Goal: Check status: Check status

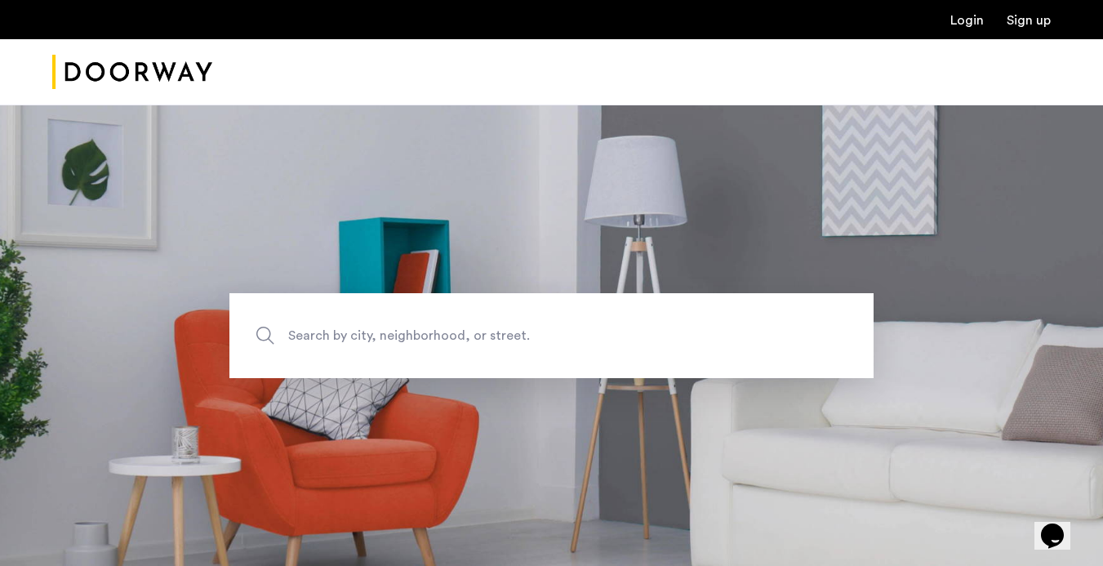
click at [967, 24] on link "Login" at bounding box center [966, 20] width 33 height 13
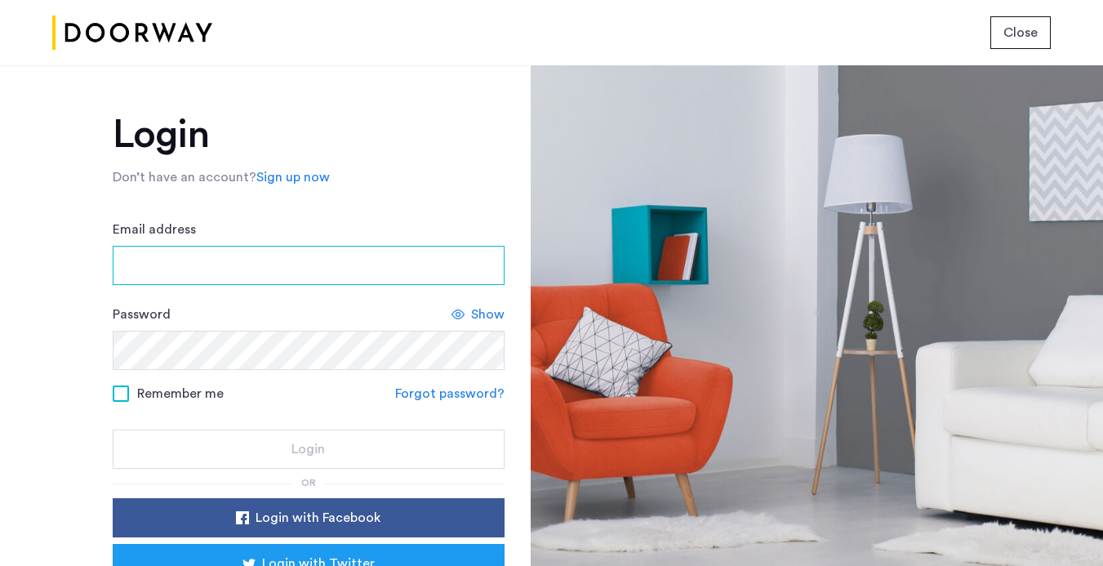
click at [195, 251] on input "Email address" at bounding box center [309, 265] width 392 height 39
type input "**********"
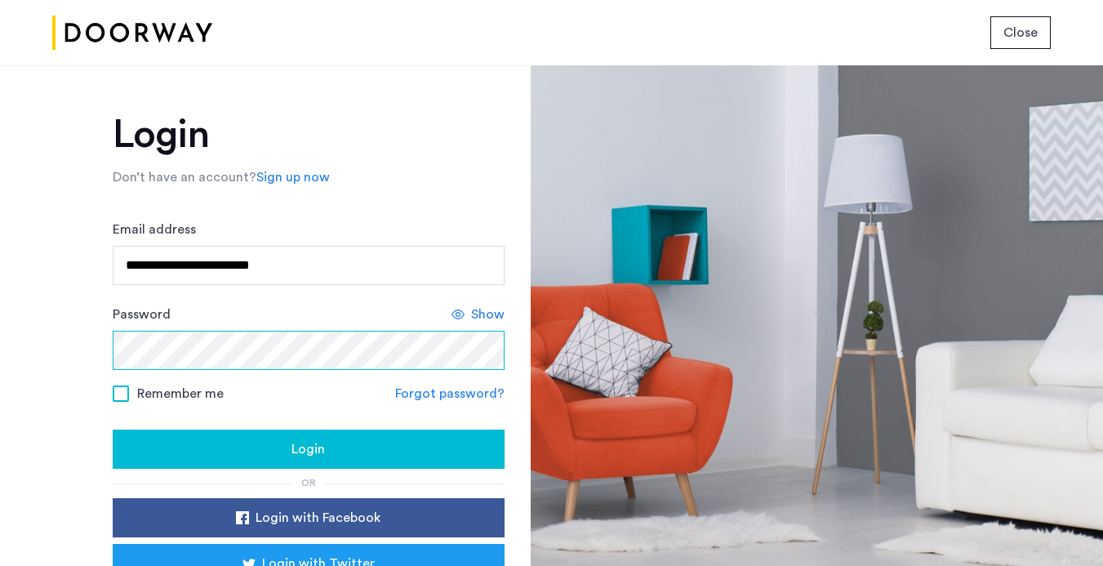
click at [113, 429] on button "Login" at bounding box center [309, 448] width 392 height 39
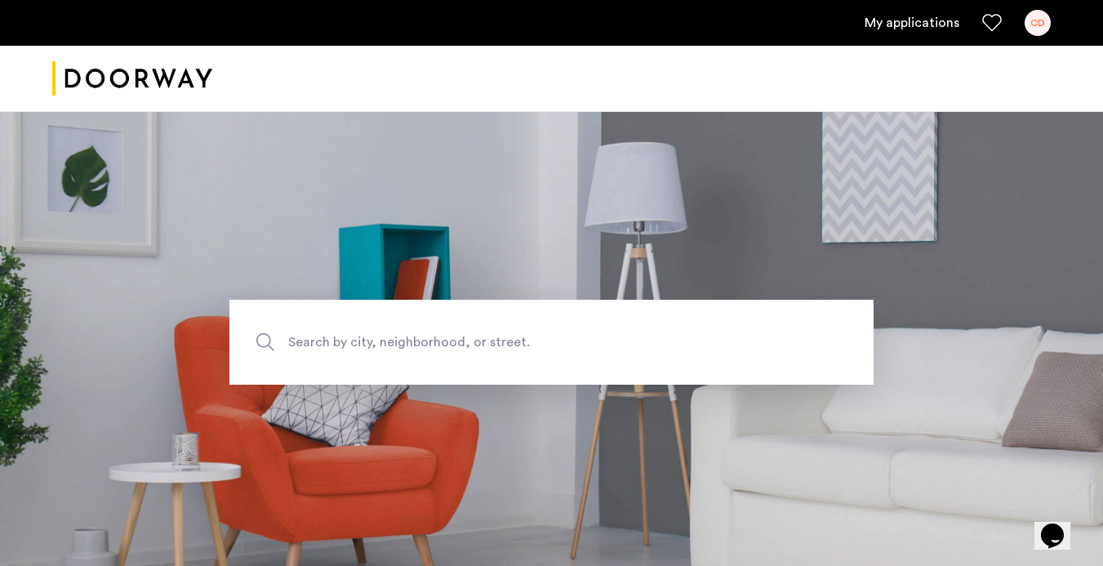
click at [914, 20] on link "My applications" at bounding box center [911, 23] width 95 height 20
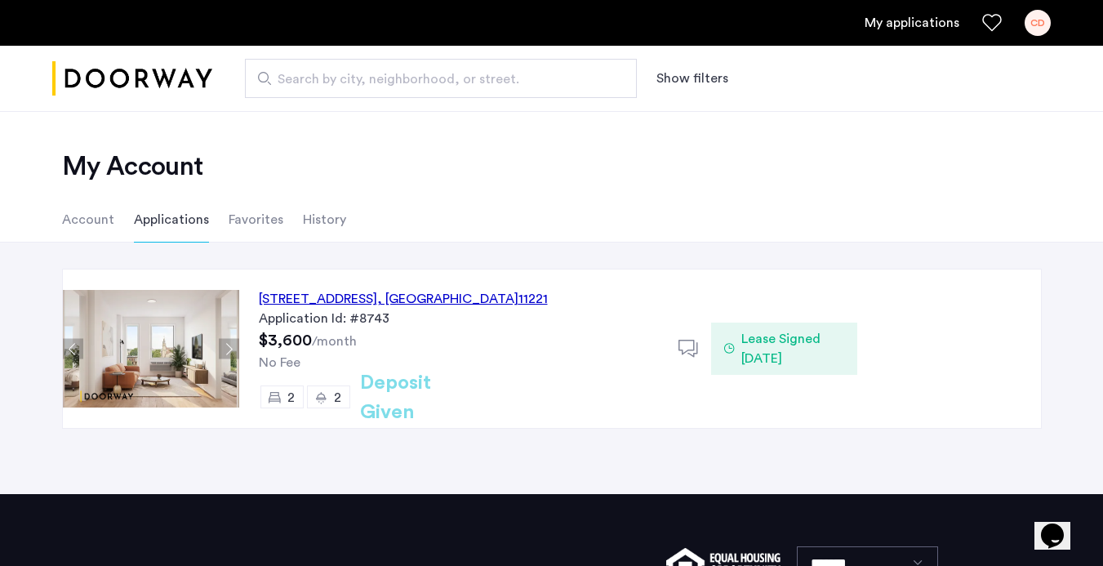
click at [784, 351] on span "Lease Signed [DATE]" at bounding box center [792, 348] width 103 height 39
